Goal: Task Accomplishment & Management: Manage account settings

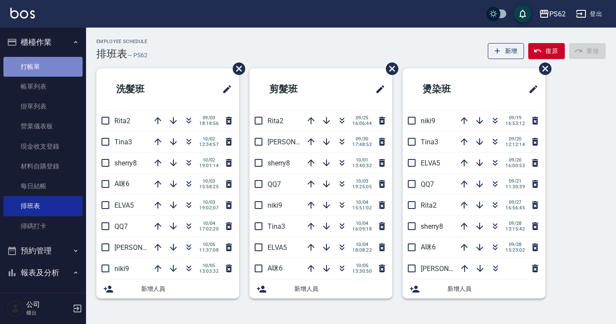
click at [44, 63] on link "打帳單" at bounding box center [42, 67] width 79 height 20
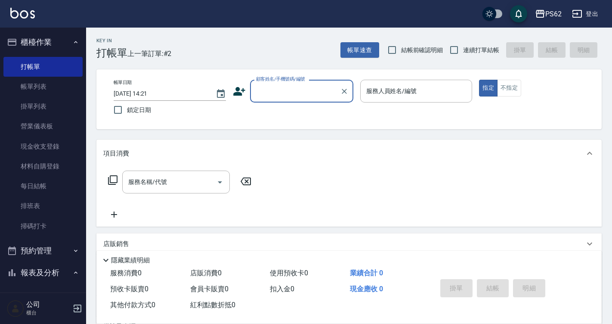
click at [275, 87] on input "顧客姓名/手機號碼/編號" at bounding box center [295, 90] width 83 height 15
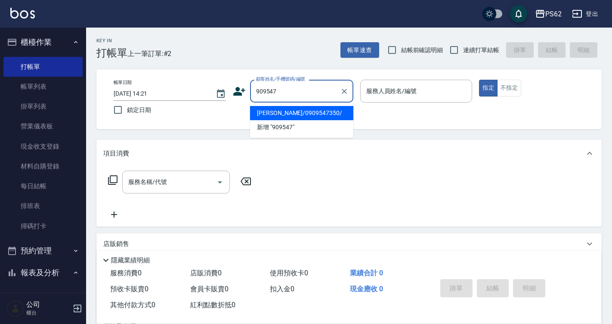
click at [309, 116] on li "[PERSON_NAME]/0909547350/" at bounding box center [301, 113] width 103 height 14
type input "[PERSON_NAME]/0909547350/"
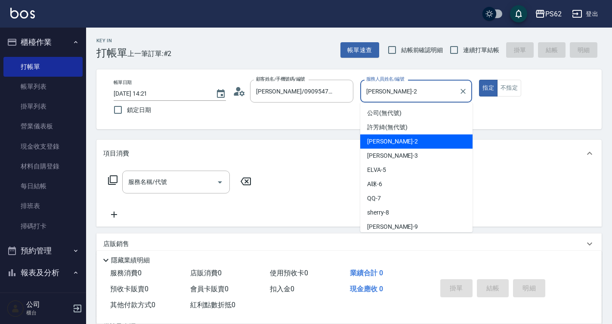
click at [392, 93] on input "[PERSON_NAME]-2" at bounding box center [410, 90] width 92 height 15
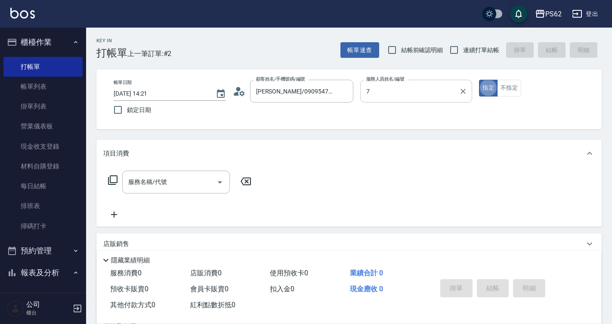
type input "QQ-7"
type button "true"
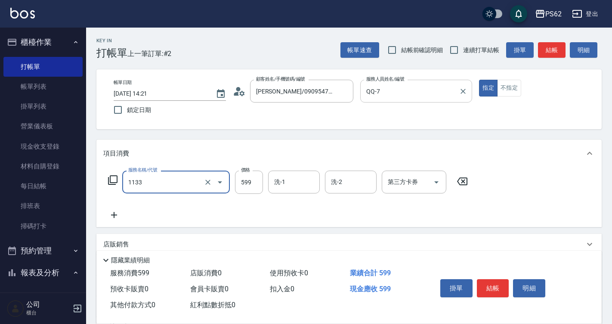
type input "洗剪去角質(1133)"
type input "749"
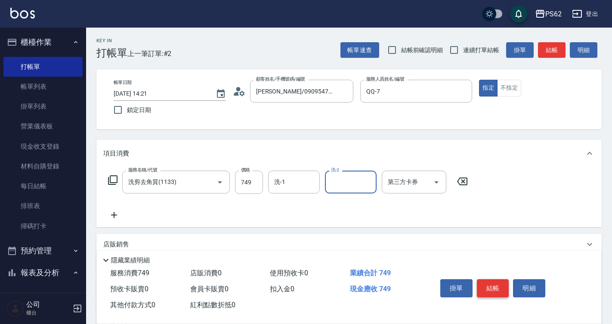
click at [487, 287] on button "結帳" at bounding box center [493, 288] width 32 height 18
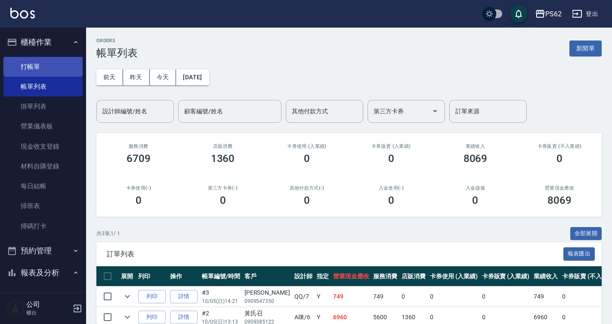
click at [52, 71] on link "打帳單" at bounding box center [42, 67] width 79 height 20
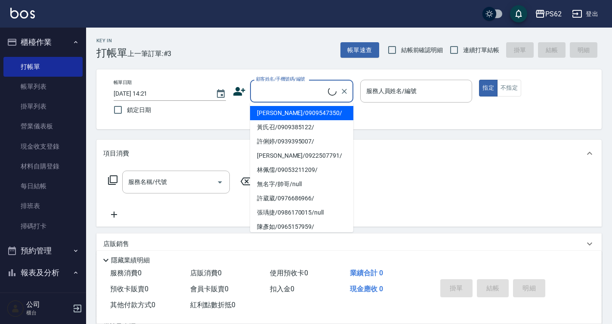
click at [255, 93] on input "顧客姓名/手機號碼/編號" at bounding box center [291, 90] width 74 height 15
click at [267, 111] on li "[PERSON_NAME]/0909547350/" at bounding box center [301, 113] width 103 height 14
type input "[PERSON_NAME]/0909547350/"
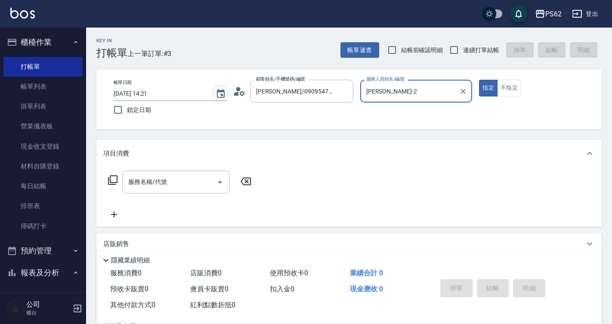
type input "[PERSON_NAME]-2"
click at [238, 88] on circle at bounding box center [238, 89] width 4 height 4
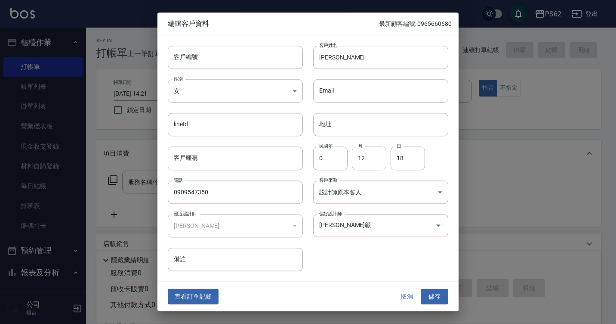
click at [188, 300] on button "查看訂單記錄" at bounding box center [193, 296] width 51 height 16
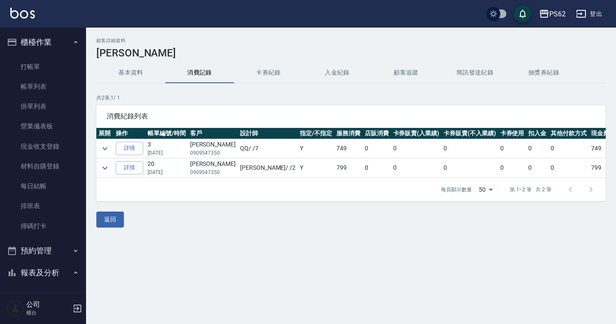
click at [114, 67] on button "基本資料" at bounding box center [130, 72] width 69 height 21
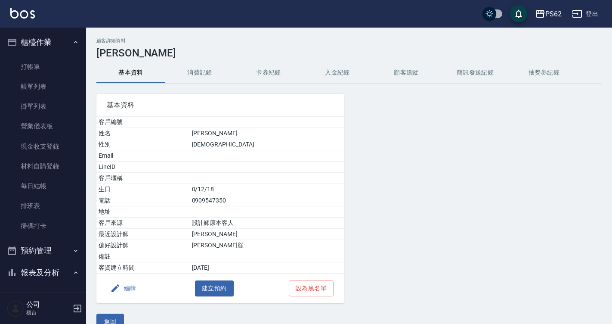
click at [201, 65] on button "消費記錄" at bounding box center [199, 72] width 69 height 21
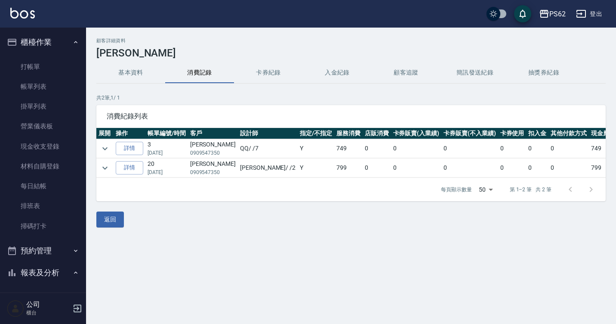
click at [138, 77] on button "基本資料" at bounding box center [130, 72] width 69 height 21
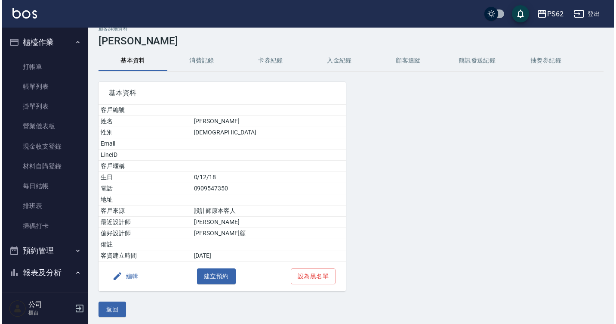
scroll to position [15, 0]
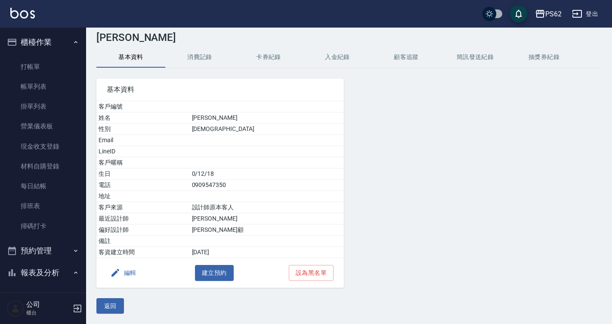
click at [133, 271] on button "編輯" at bounding box center [123, 273] width 33 height 16
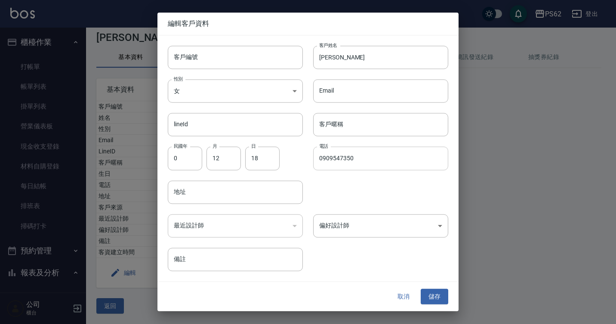
click at [368, 161] on input "0909547350" at bounding box center [380, 158] width 135 height 23
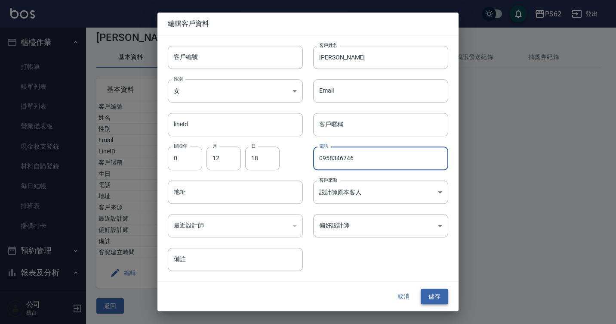
type input "0958346746"
click at [442, 302] on button "儲存" at bounding box center [435, 296] width 28 height 16
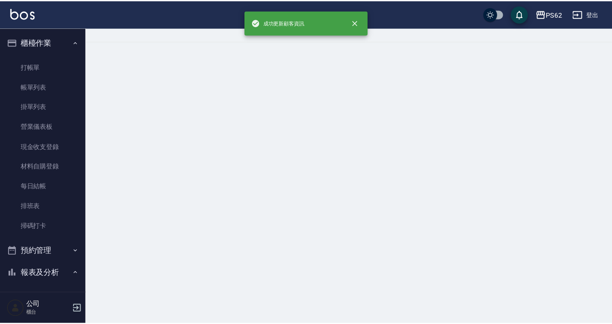
scroll to position [0, 0]
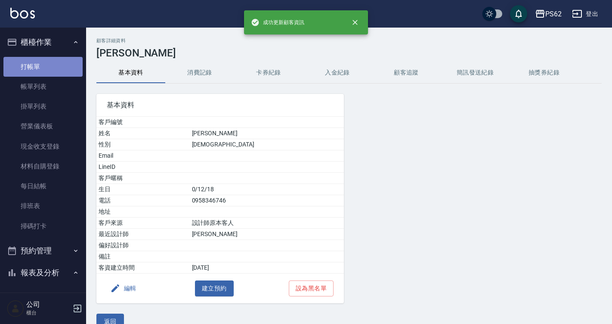
click at [46, 69] on link "打帳單" at bounding box center [42, 67] width 79 height 20
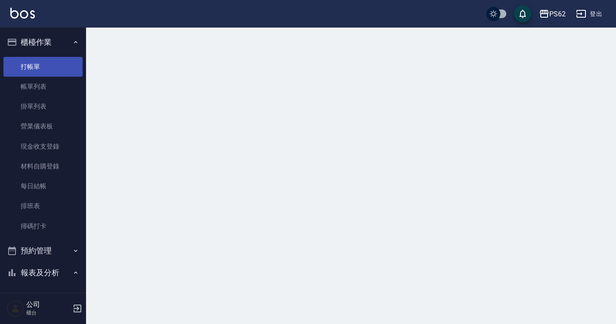
click at [46, 69] on link "打帳單" at bounding box center [42, 67] width 79 height 20
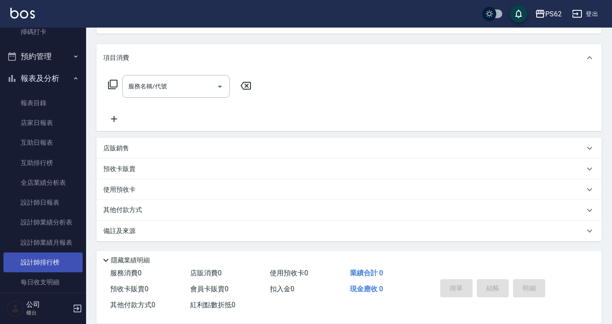
scroll to position [215, 0]
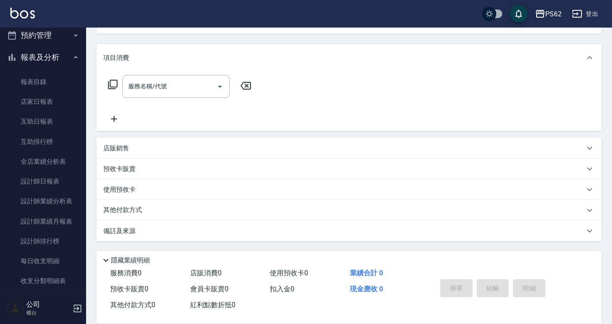
click at [264, 201] on div "其他付款方式" at bounding box center [348, 210] width 505 height 21
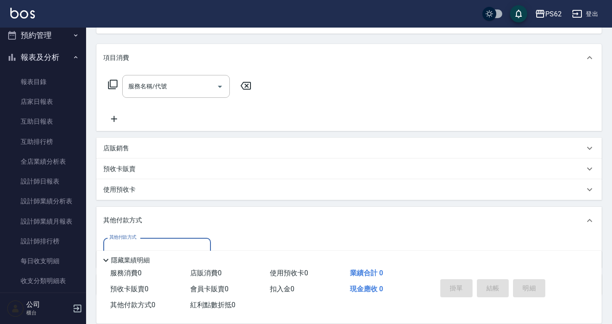
scroll to position [0, 0]
click at [211, 121] on div "服務名稱/代號 服務名稱/代號" at bounding box center [179, 99] width 153 height 49
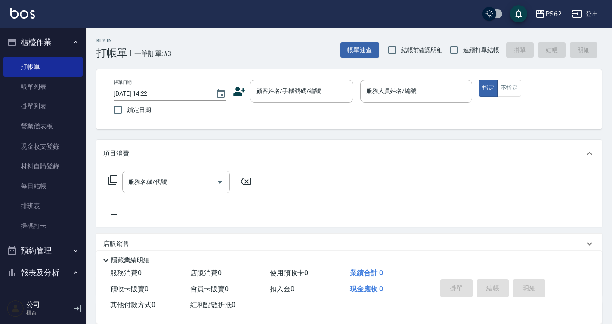
click at [167, 54] on span "上一筆訂單:#3" at bounding box center [149, 53] width 44 height 11
click at [34, 208] on link "排班表" at bounding box center [42, 206] width 79 height 20
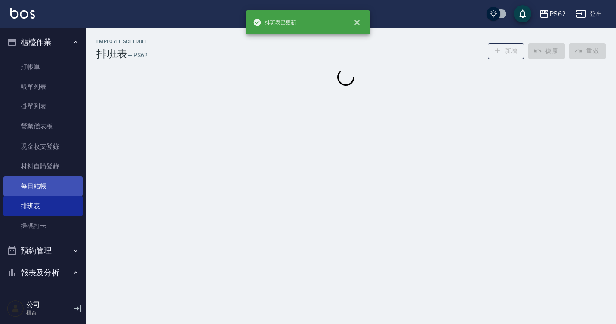
click at [47, 191] on link "每日結帳" at bounding box center [42, 186] width 79 height 20
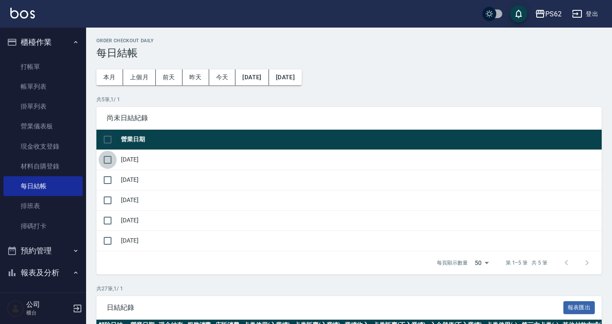
click at [113, 149] on td at bounding box center [107, 159] width 22 height 20
click at [109, 147] on input "checkbox" at bounding box center [108, 139] width 18 height 18
checkbox input "true"
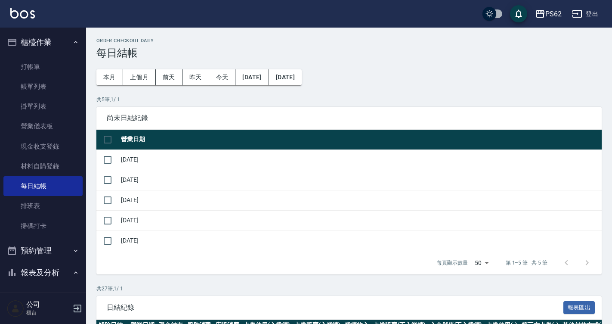
checkbox input "true"
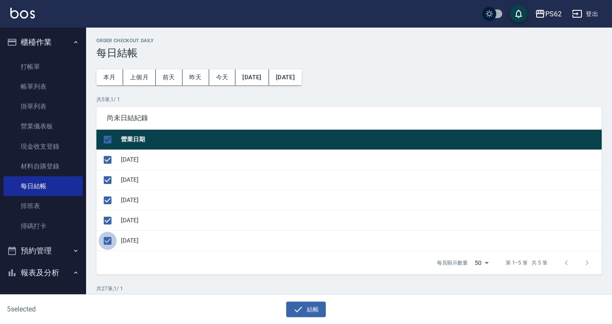
click at [109, 234] on input "checkbox" at bounding box center [108, 241] width 18 height 18
checkbox input "false"
click at [300, 304] on icon "button" at bounding box center [298, 309] width 10 height 10
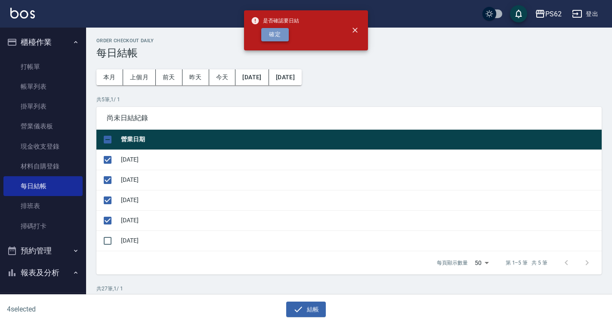
click at [281, 36] on button "確定" at bounding box center [275, 34] width 28 height 13
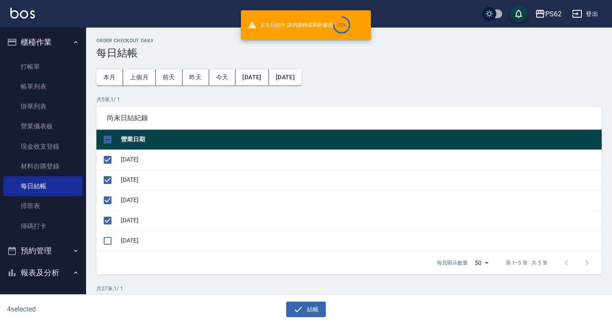
checkbox input "false"
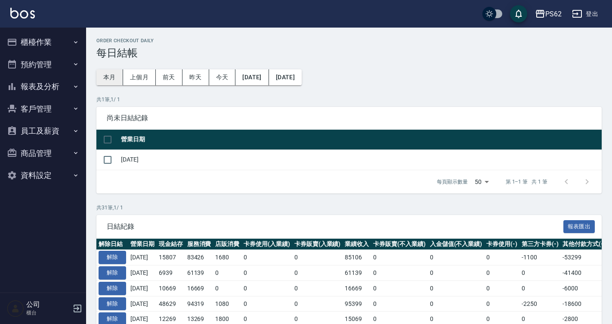
click at [120, 75] on button "本月" at bounding box center [109, 77] width 27 height 16
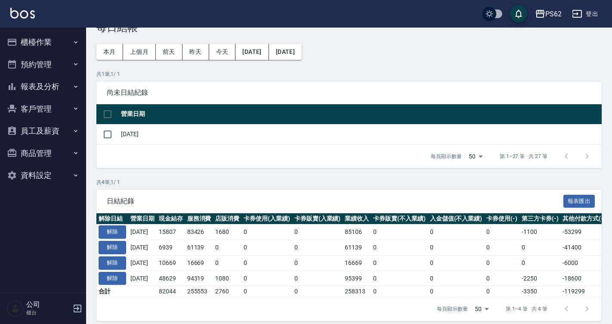
scroll to position [39, 0]
